Goal: Task Accomplishment & Management: Manage account settings

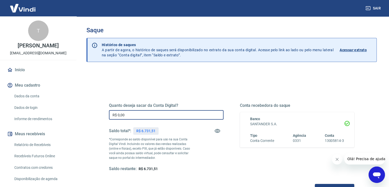
click at [127, 115] on input "R$ 0,00" at bounding box center [166, 114] width 115 height 9
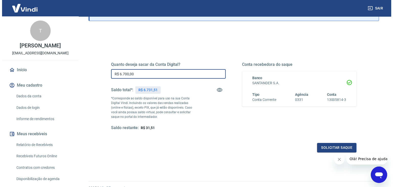
scroll to position [66, 0]
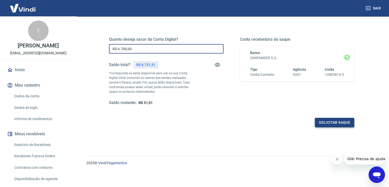
type input "R$ 6.700,00"
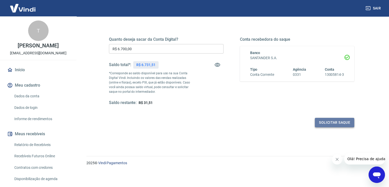
click at [340, 122] on button "Solicitar saque" at bounding box center [334, 122] width 39 height 9
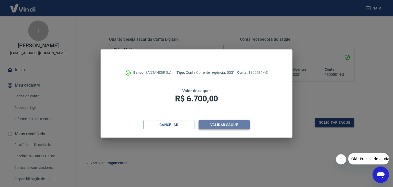
click at [219, 124] on button "Validar saque" at bounding box center [223, 124] width 51 height 9
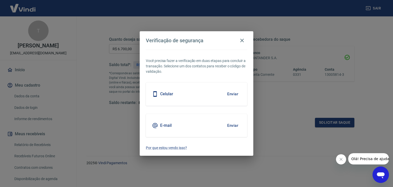
click at [234, 124] on button "Enviar" at bounding box center [232, 125] width 17 height 11
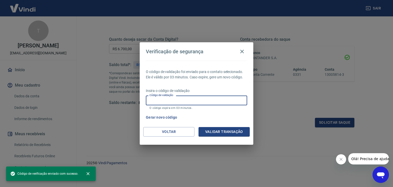
click at [200, 103] on input "Código de validação" at bounding box center [196, 99] width 101 height 9
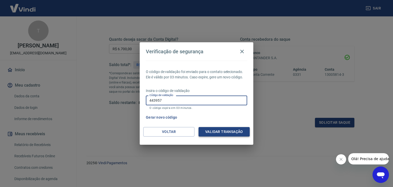
type input "443957"
click at [226, 130] on button "Validar transação" at bounding box center [223, 131] width 51 height 9
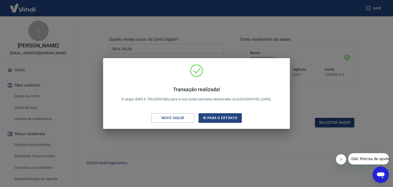
click at [218, 152] on div "Transação realizada! O saque de R$ 6.700,00 foi feito para a sua conta bancária…" at bounding box center [196, 93] width 393 height 187
